Goal: Contribute content

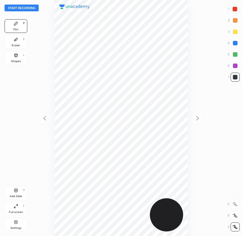
scroll to position [236, 151]
click at [21, 7] on button "Start recording" at bounding box center [22, 8] width 34 height 7
click at [29, 6] on button "End recording" at bounding box center [21, 8] width 32 height 7
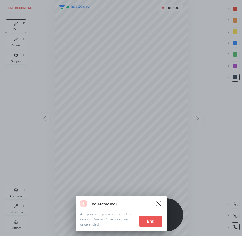
click at [159, 222] on button "End" at bounding box center [150, 221] width 23 height 11
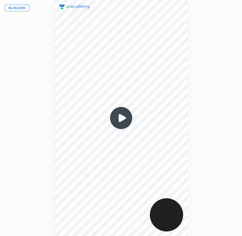
click at [20, 7] on button "Re-record" at bounding box center [17, 8] width 25 height 7
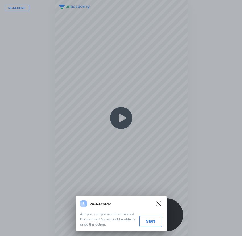
click at [148, 217] on button "Start" at bounding box center [150, 221] width 23 height 11
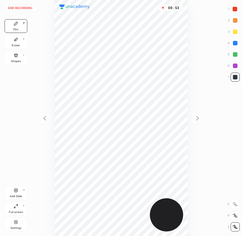
drag, startPoint x: 234, startPoint y: 8, endPoint x: 216, endPoint y: 8, distance: 18.2
click at [235, 9] on div at bounding box center [234, 9] width 5 height 5
click at [235, 43] on div at bounding box center [235, 43] width 5 height 5
drag, startPoint x: 14, startPoint y: 38, endPoint x: 26, endPoint y: 45, distance: 14.0
click at [15, 38] on icon at bounding box center [16, 39] width 5 height 5
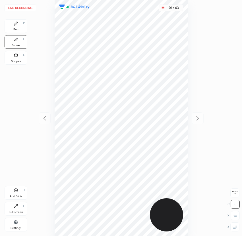
click at [18, 29] on div "Pen" at bounding box center [15, 29] width 5 height 3
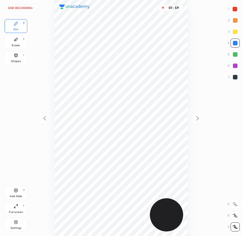
click at [234, 67] on div at bounding box center [235, 66] width 5 height 5
click at [21, 9] on button "End recording" at bounding box center [21, 8] width 32 height 7
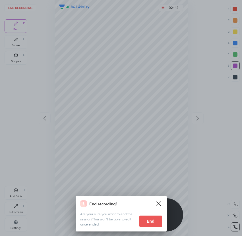
click at [157, 219] on button "End" at bounding box center [150, 221] width 23 height 11
